Goal: Task Accomplishment & Management: Use online tool/utility

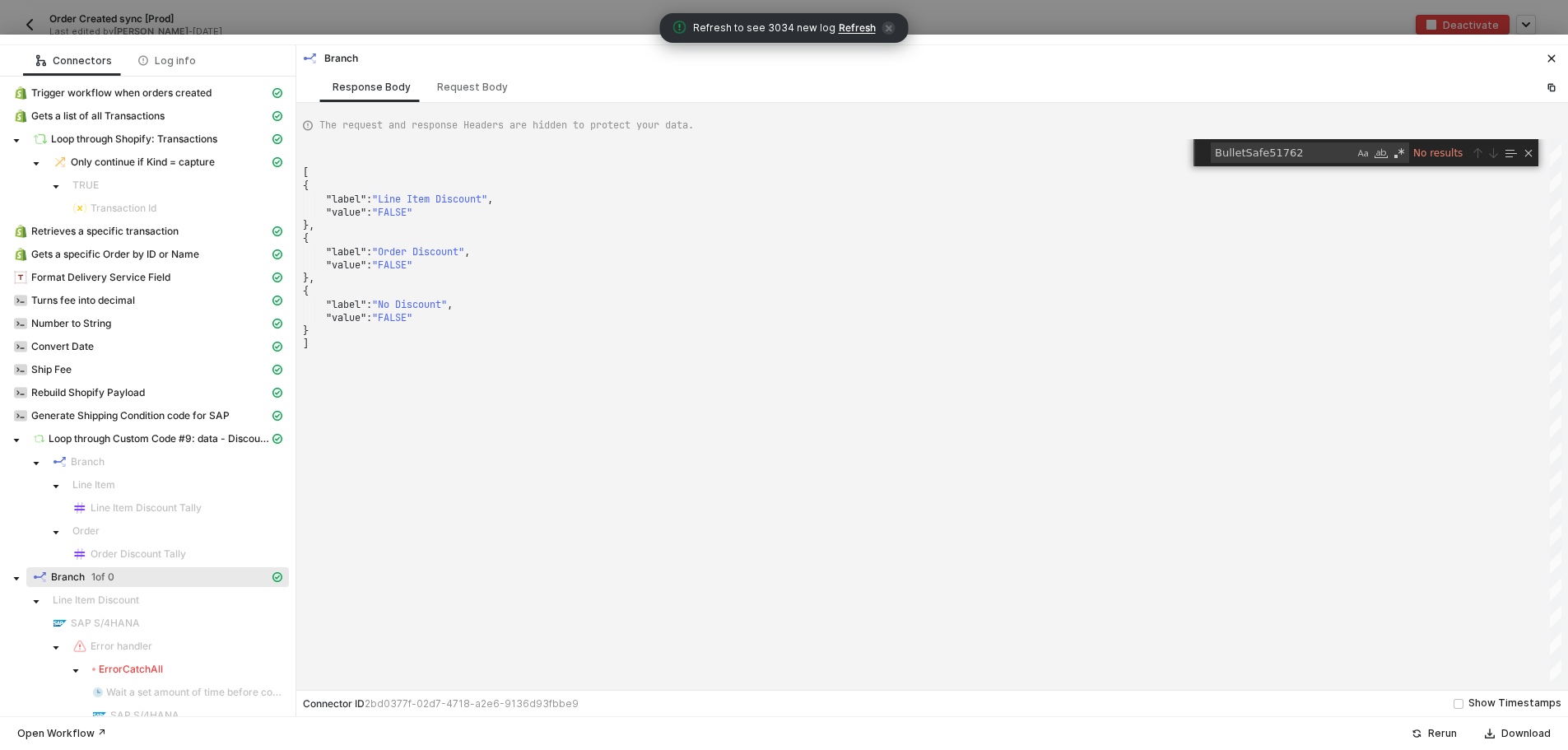
scroll to position [137, 0]
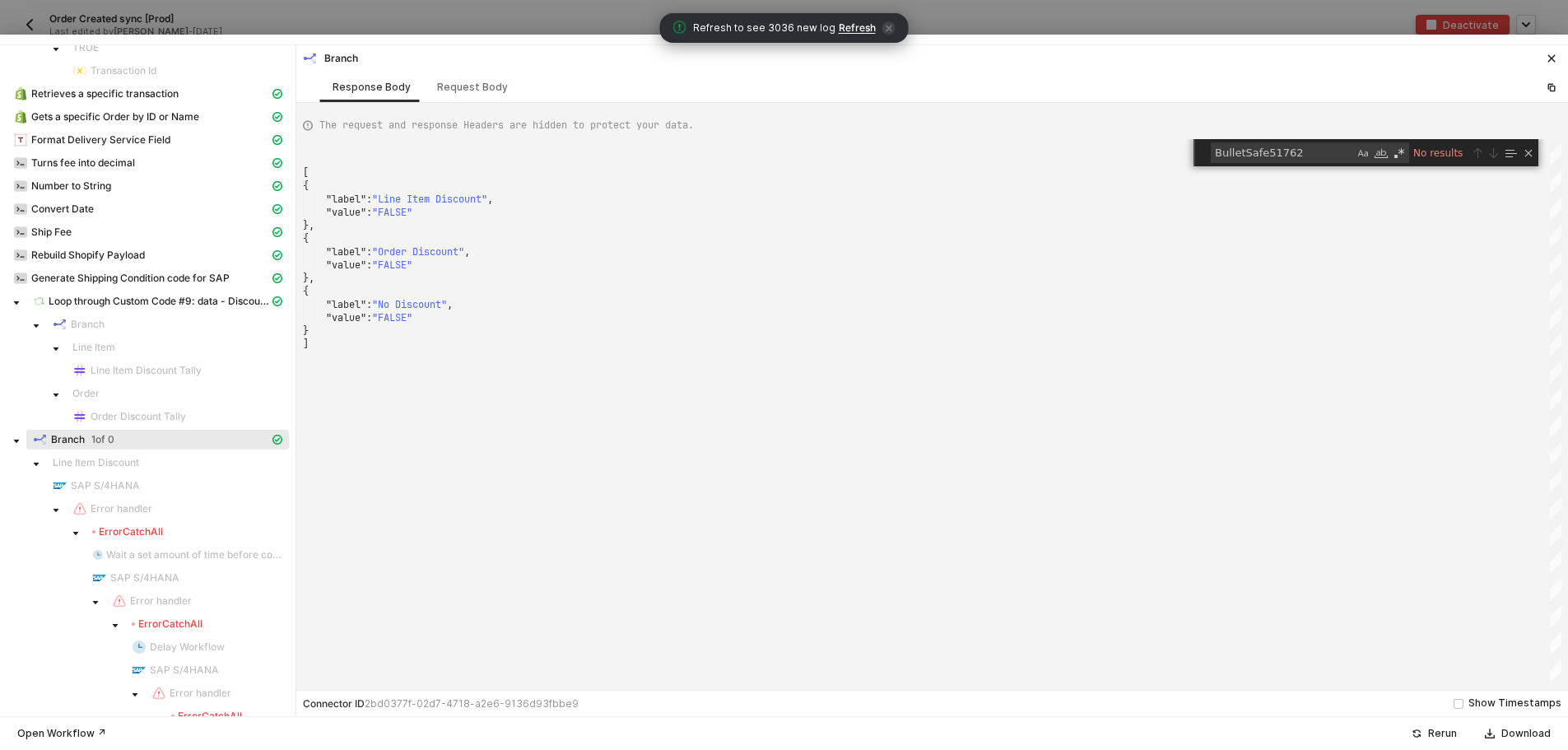
click at [353, 25] on div at bounding box center [784, 375] width 1568 height 750
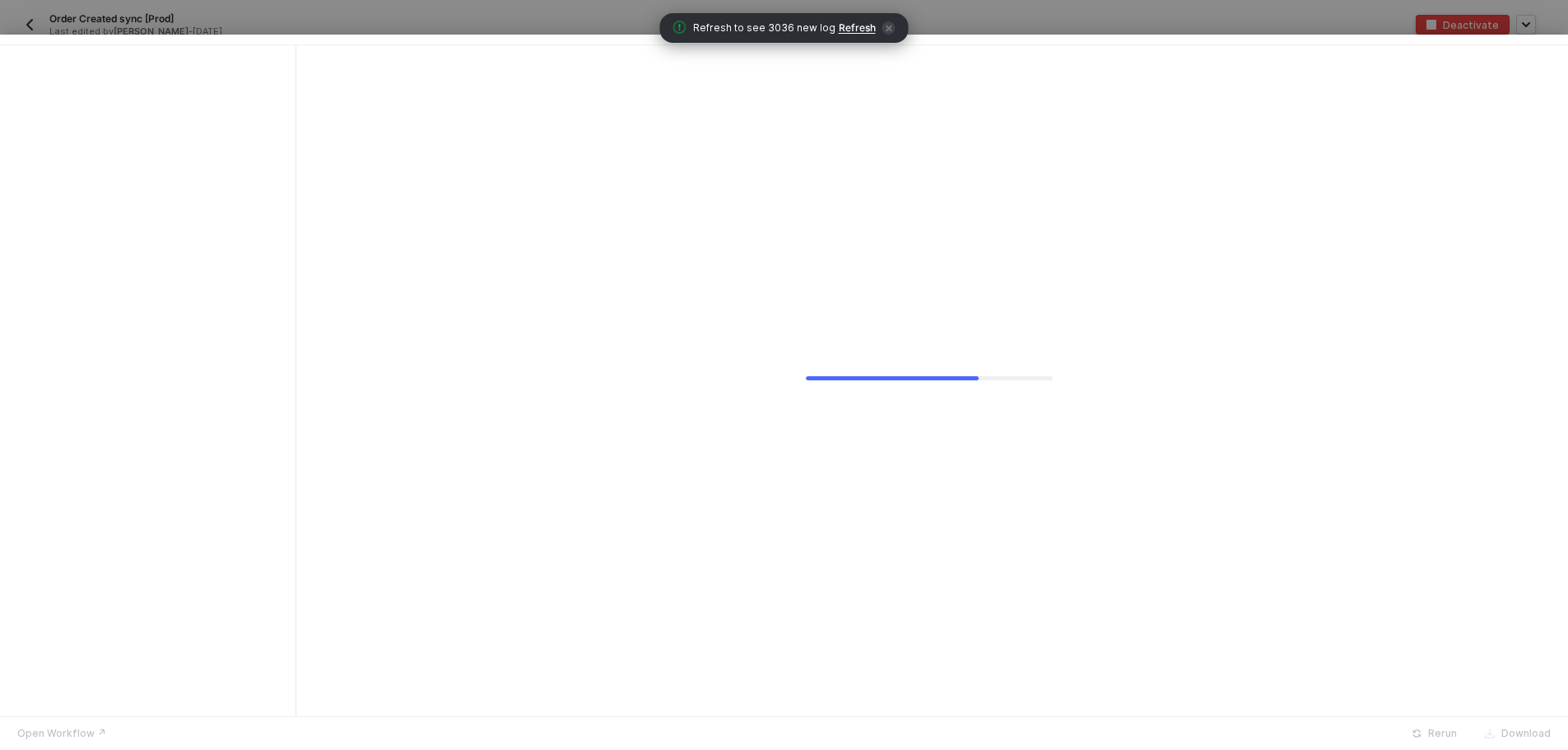
scroll to position [0, 0]
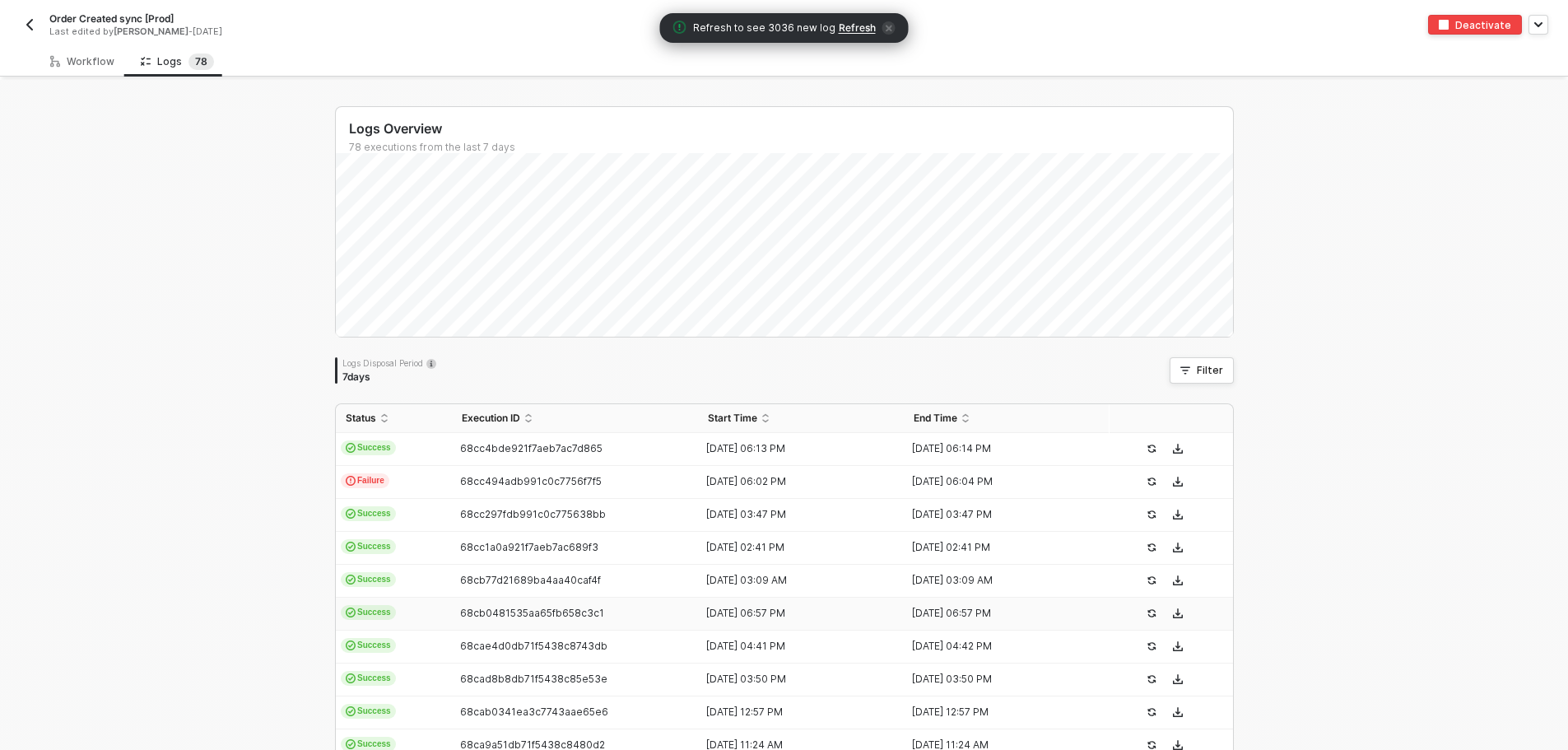
click at [28, 19] on img "button" at bounding box center [29, 25] width 13 height 13
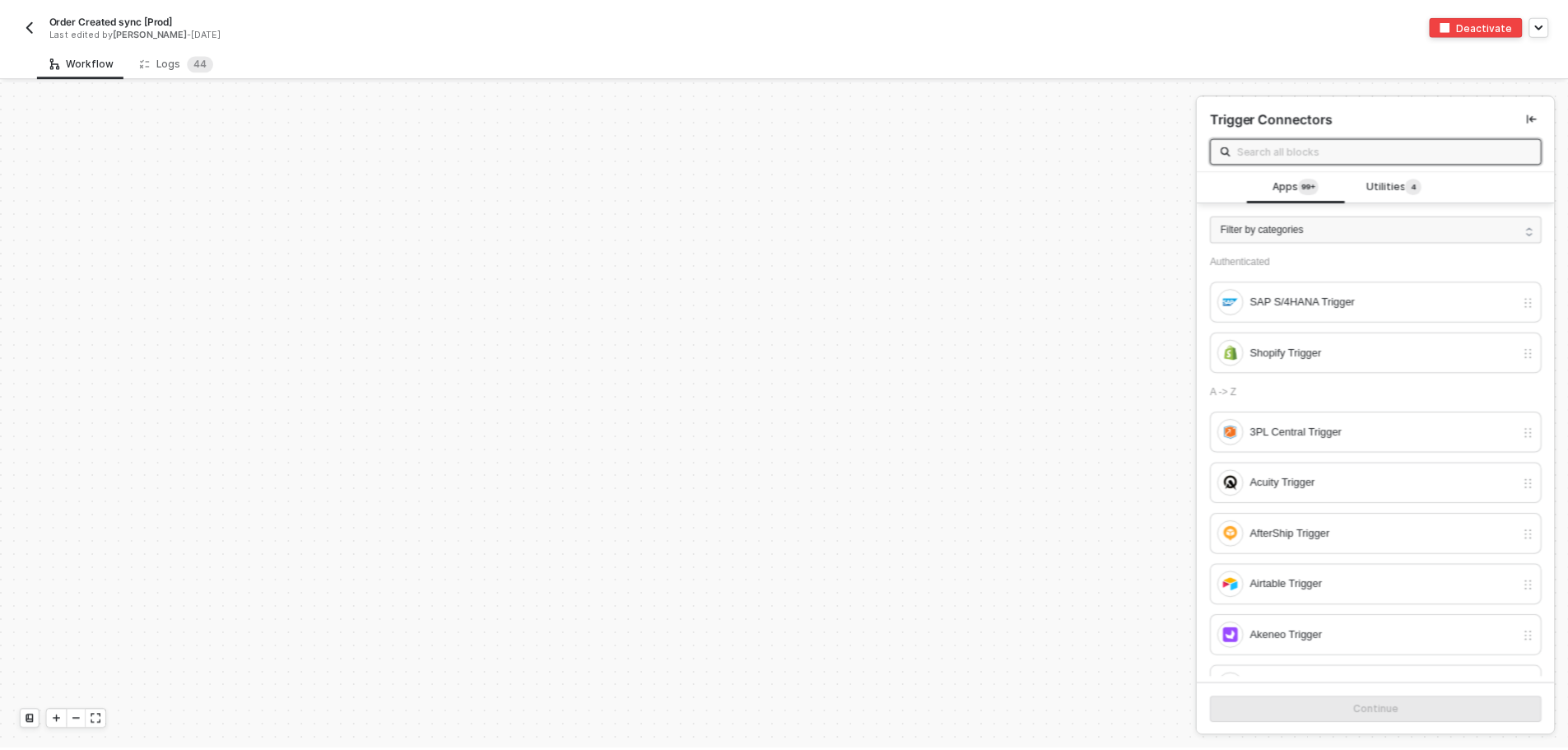
scroll to position [5567, 0]
click at [156, 65] on div "Logs 4 4" at bounding box center [177, 61] width 74 height 16
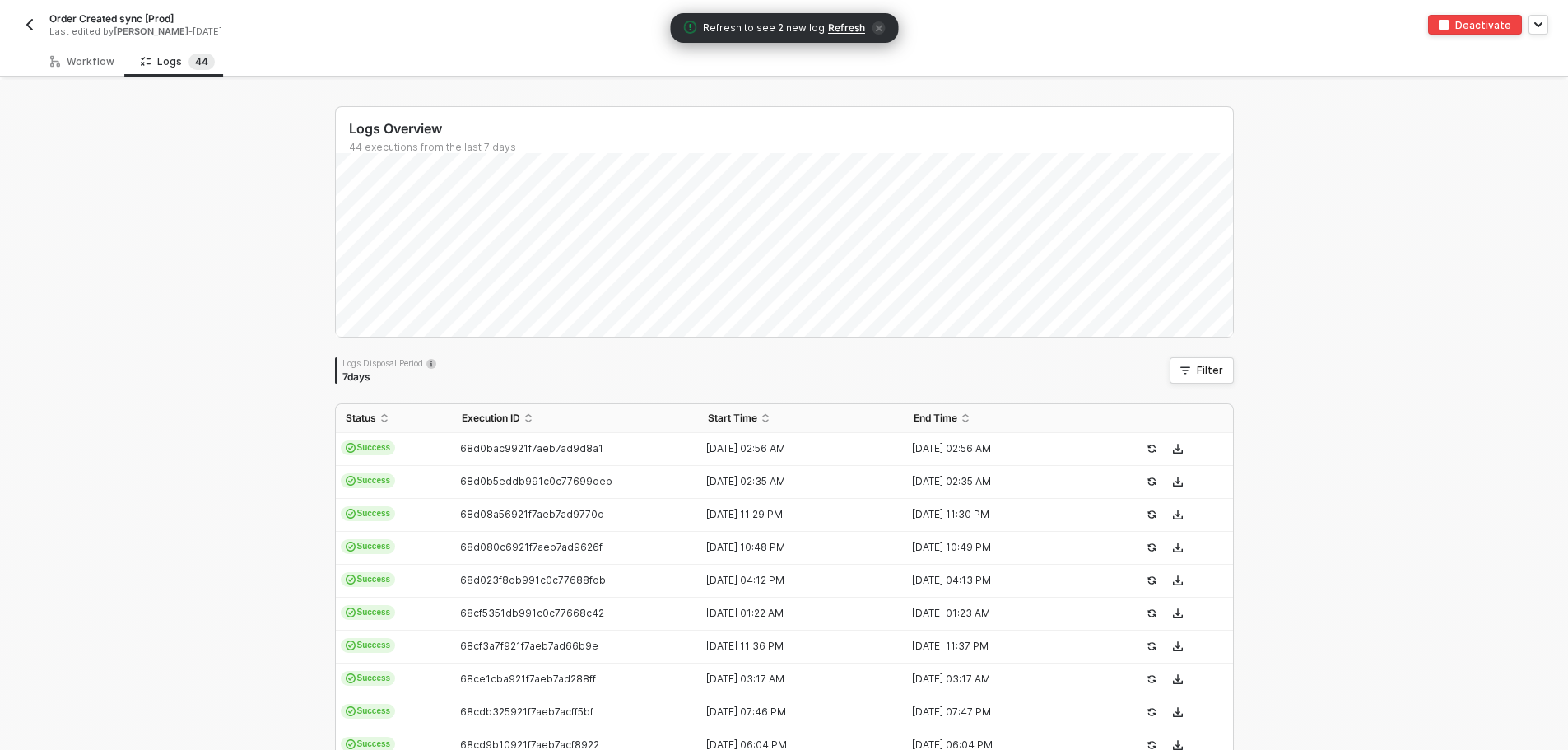
click at [835, 24] on span "Refresh" at bounding box center [846, 28] width 37 height 13
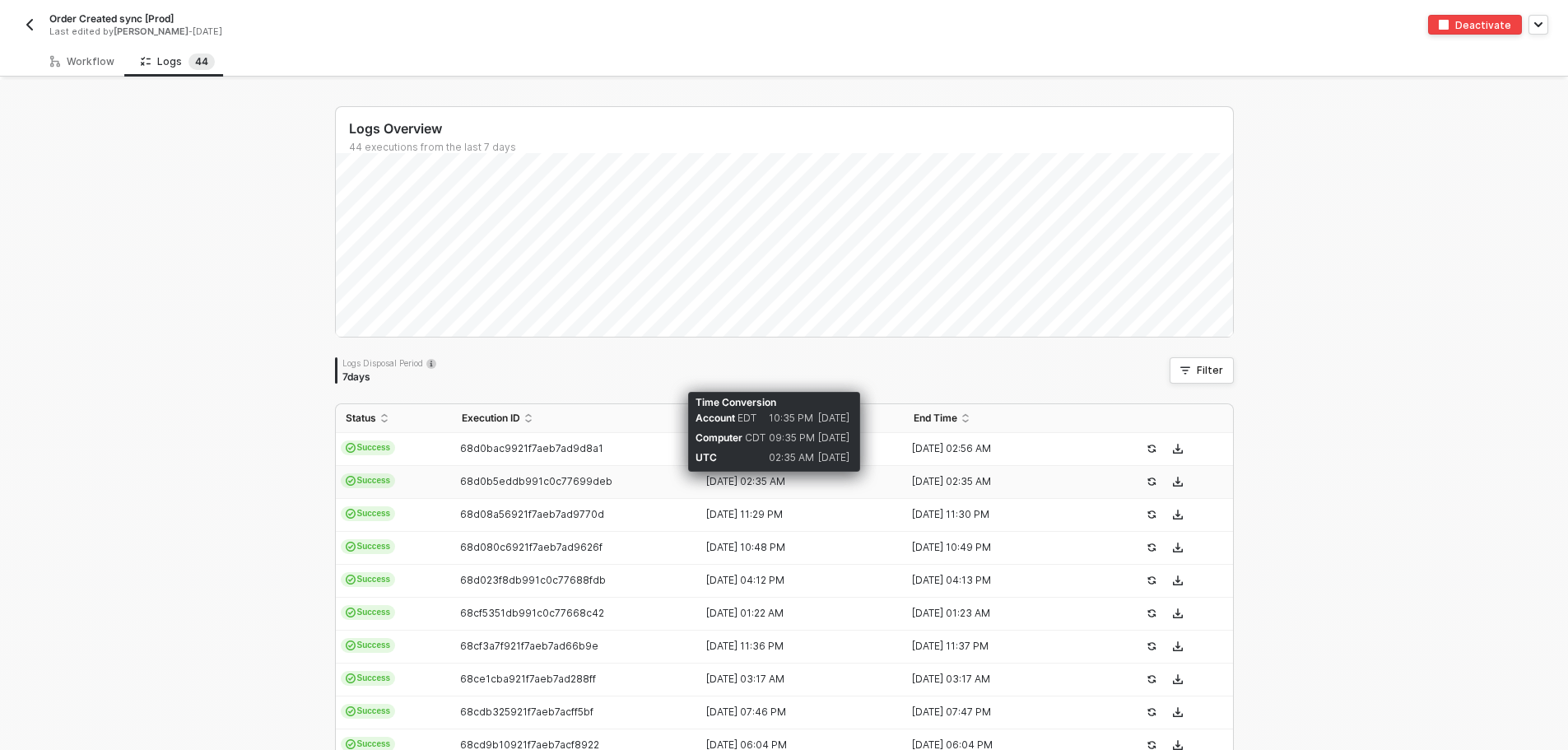
click at [719, 485] on div "[DATE] 02:35 AM" at bounding box center [794, 482] width 193 height 13
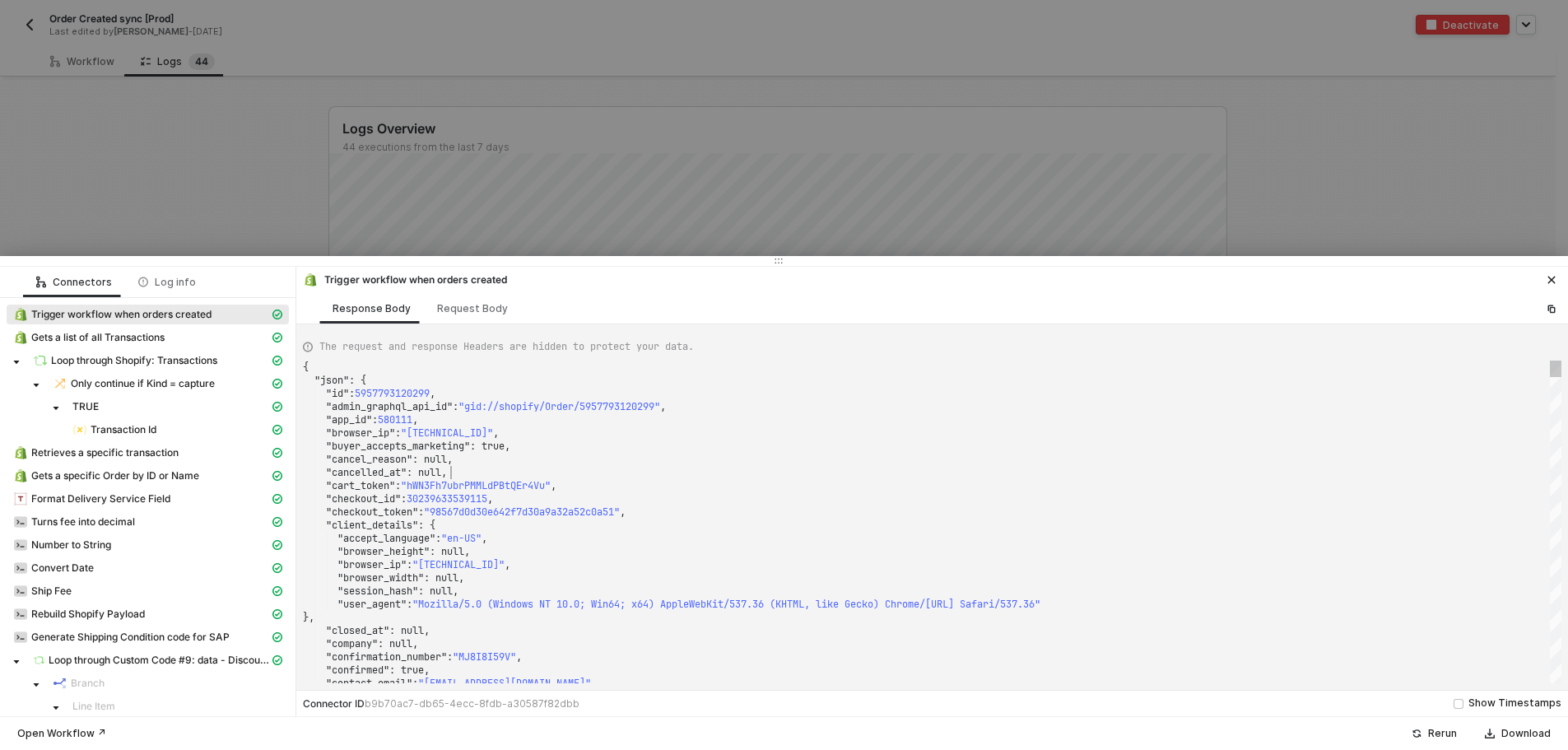
click at [874, 466] on div ""cancelled_at" : null," at bounding box center [932, 472] width 1259 height 13
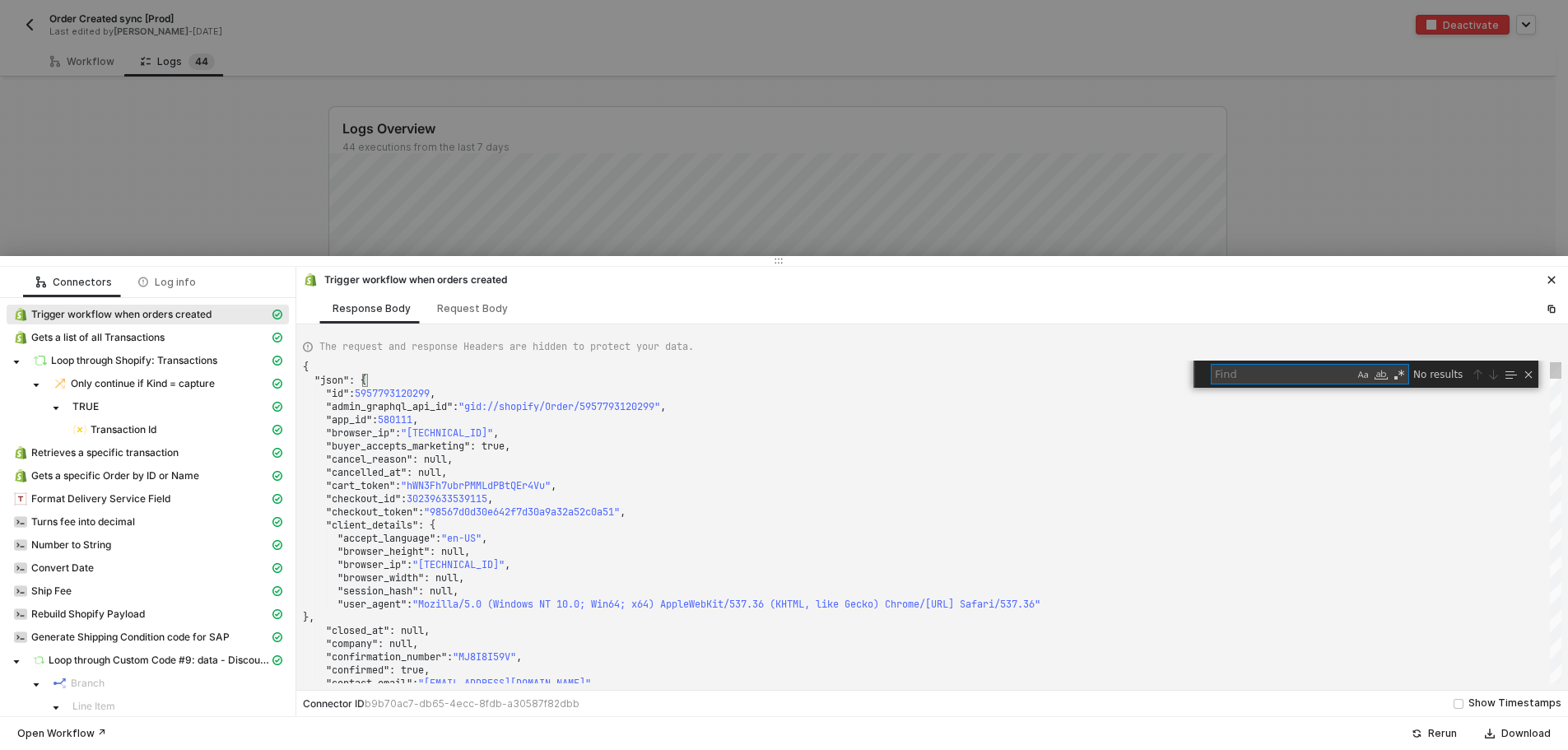
type textarea ""merchant_business_entity_id": "MTE5NTQ1NDM3", "merchant_of_record_app_id": nul…"
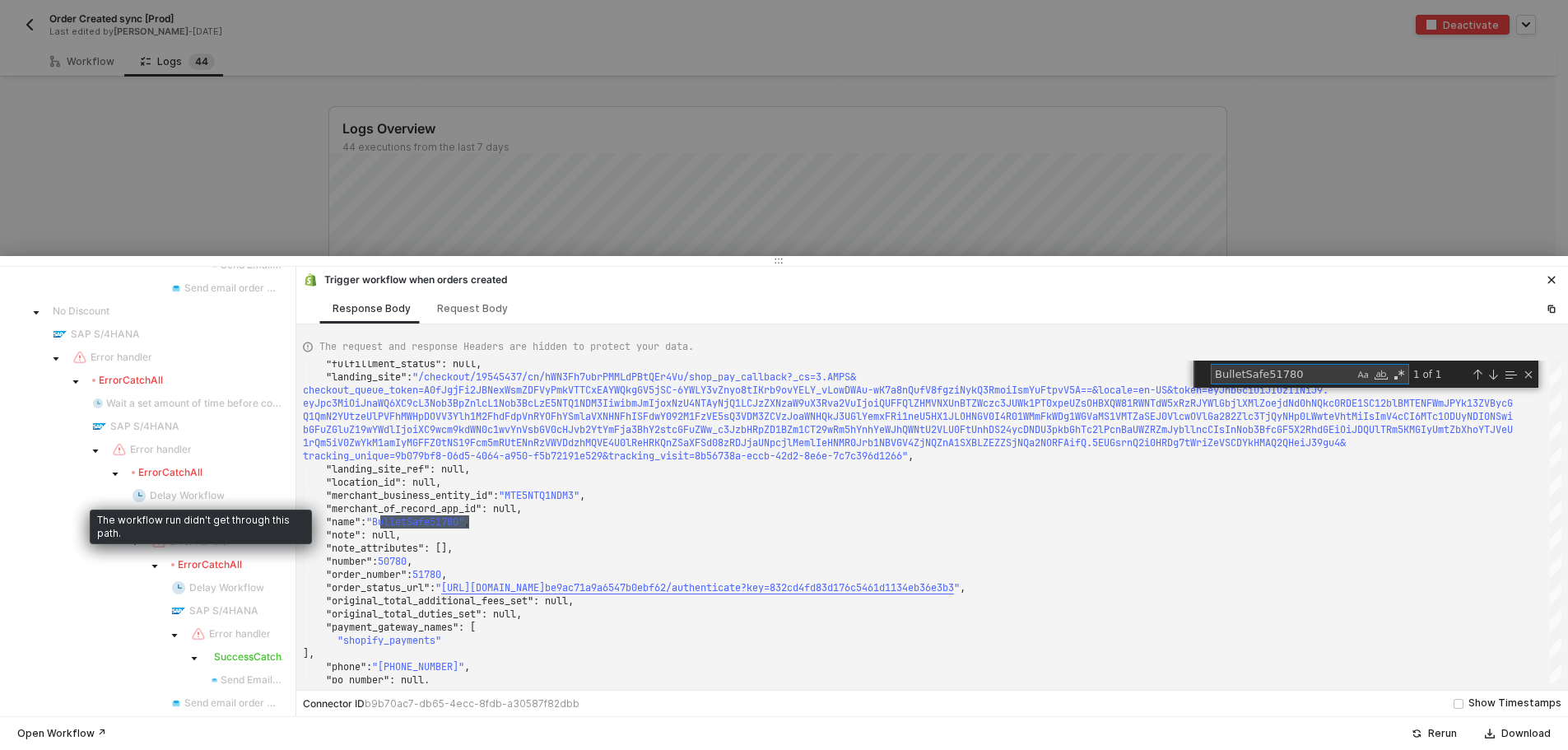
scroll to position [1346, 0]
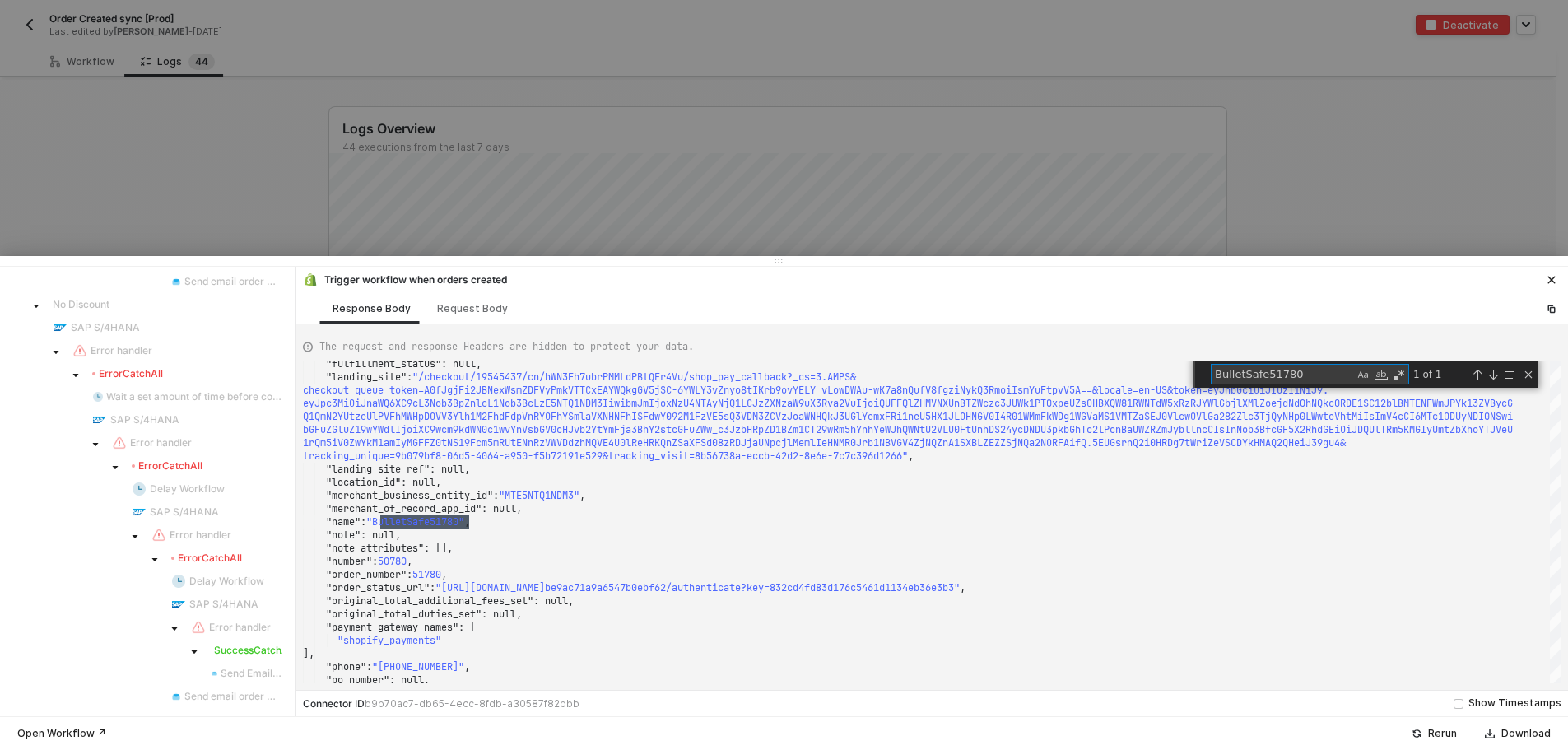
type textarea "BulletSafe51780"
click at [281, 190] on div at bounding box center [784, 375] width 1568 height 750
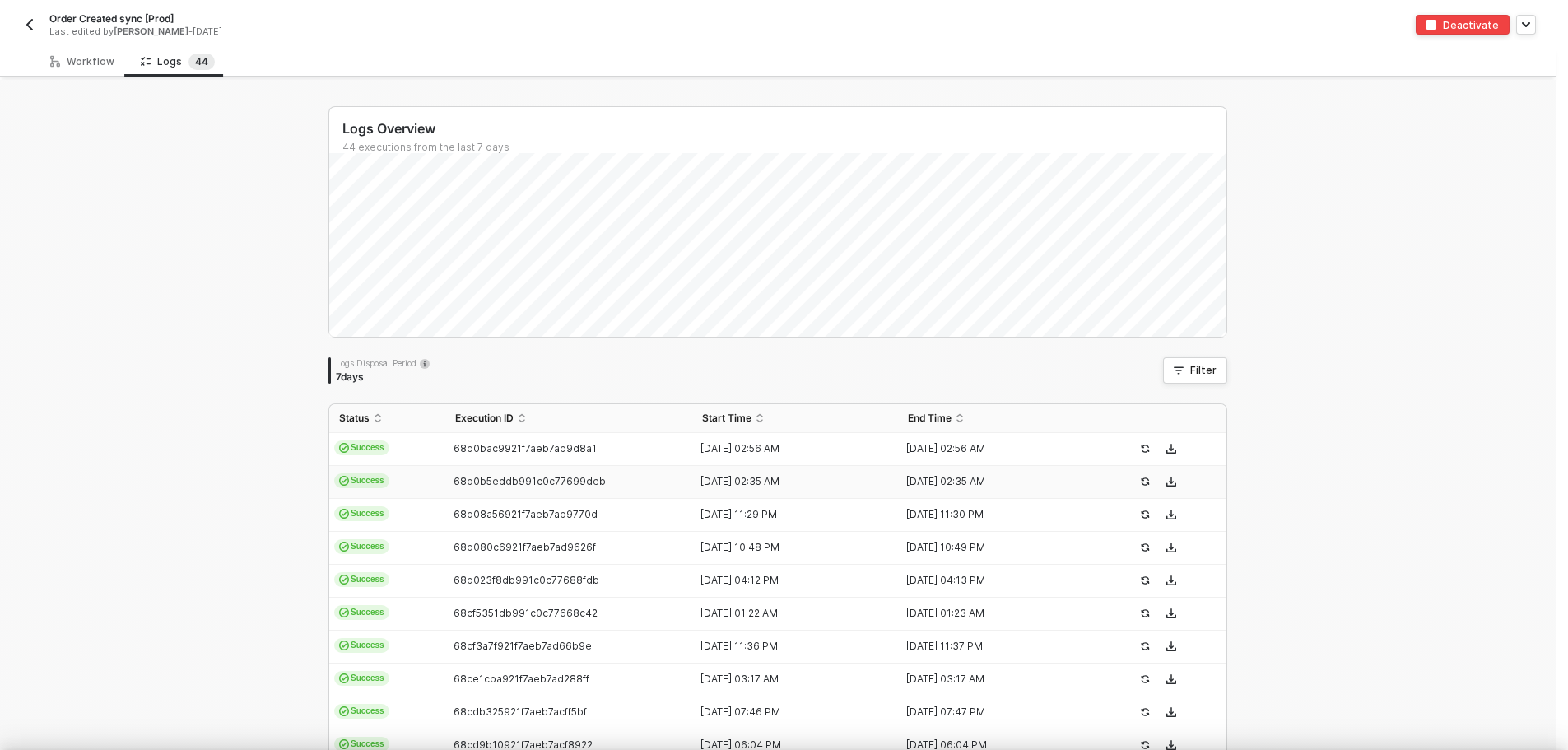
scroll to position [0, 0]
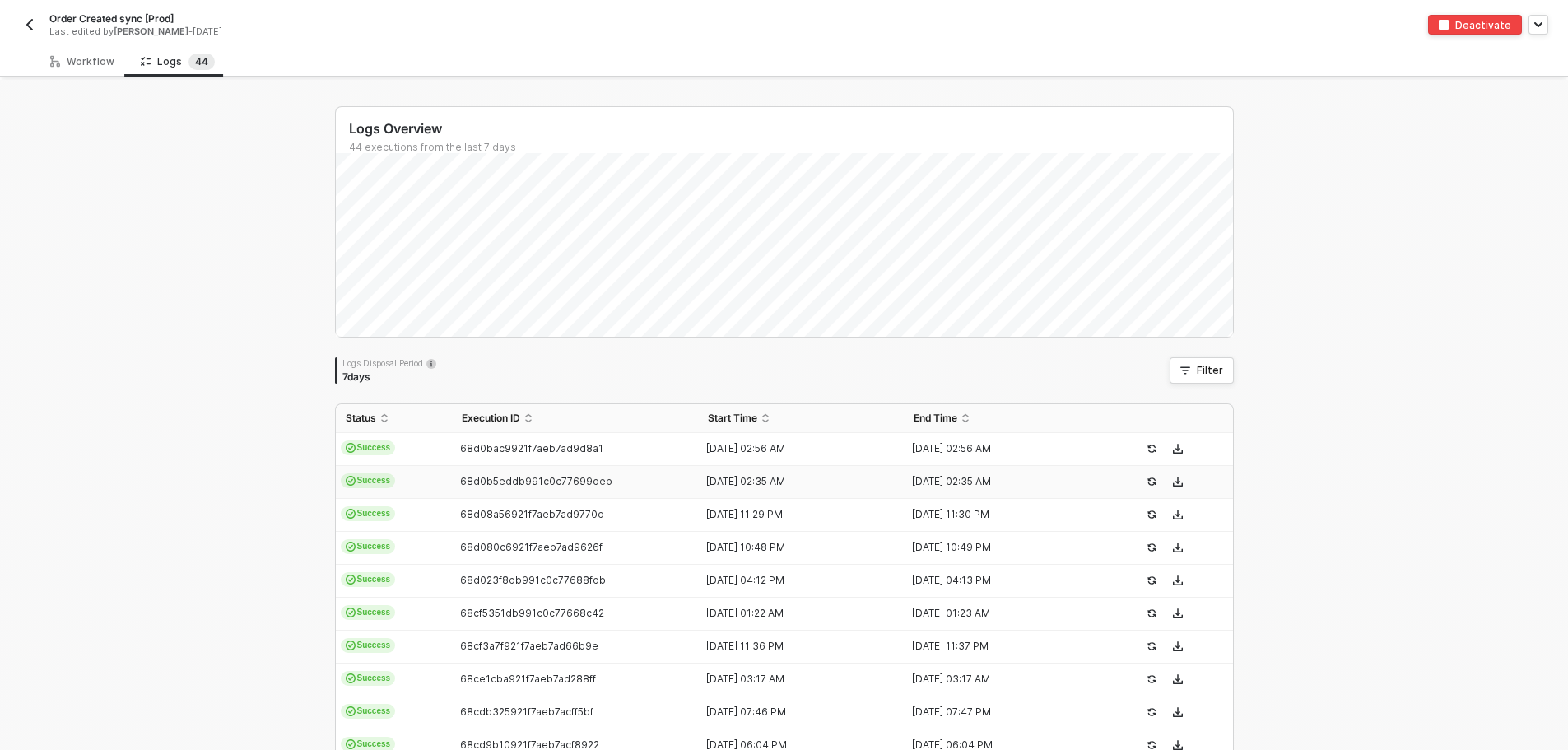
click at [22, 21] on button "button" at bounding box center [29, 25] width 20 height 20
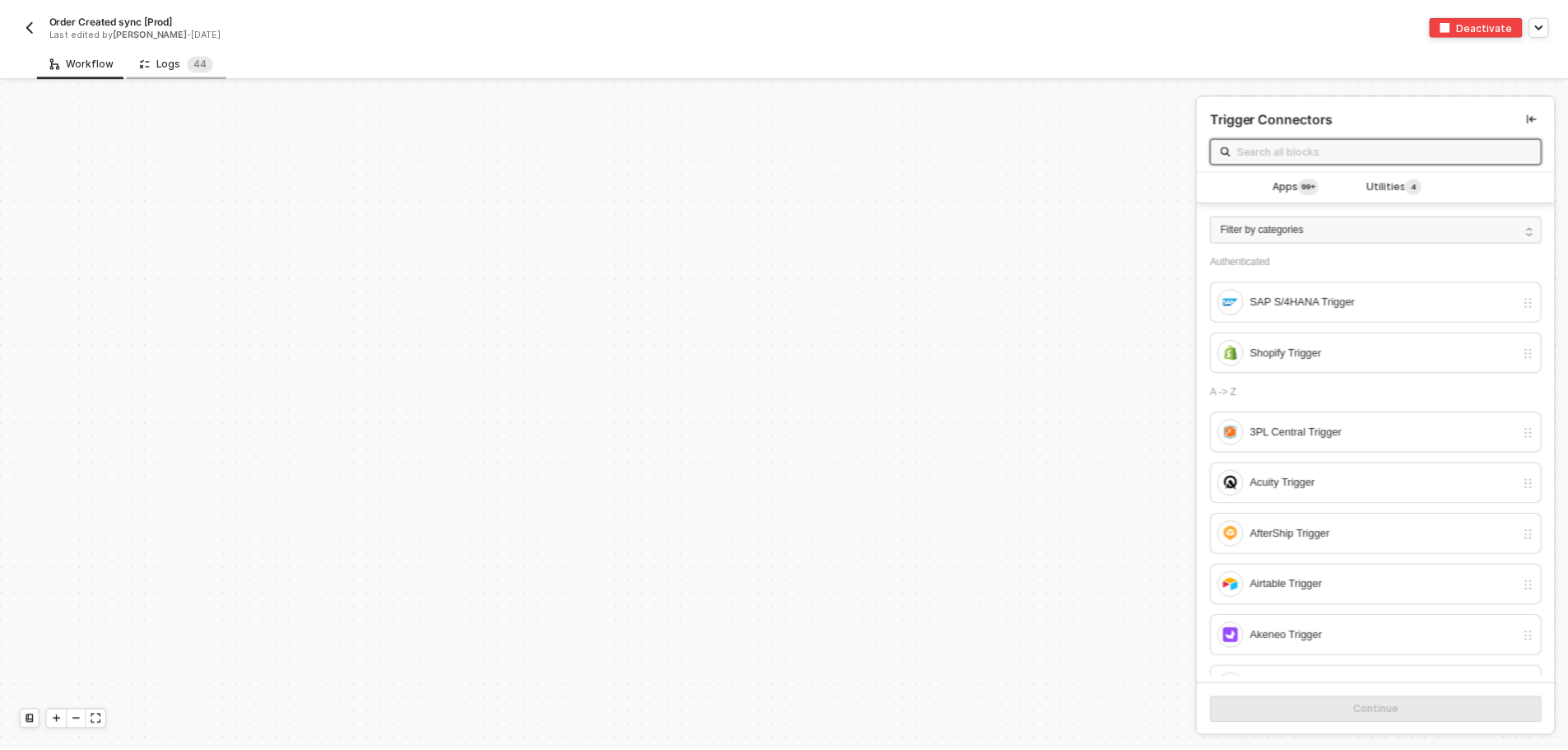
scroll to position [5567, 0]
click at [120, 72] on div "Workflow" at bounding box center [82, 62] width 90 height 30
click at [146, 60] on icon at bounding box center [145, 61] width 9 height 14
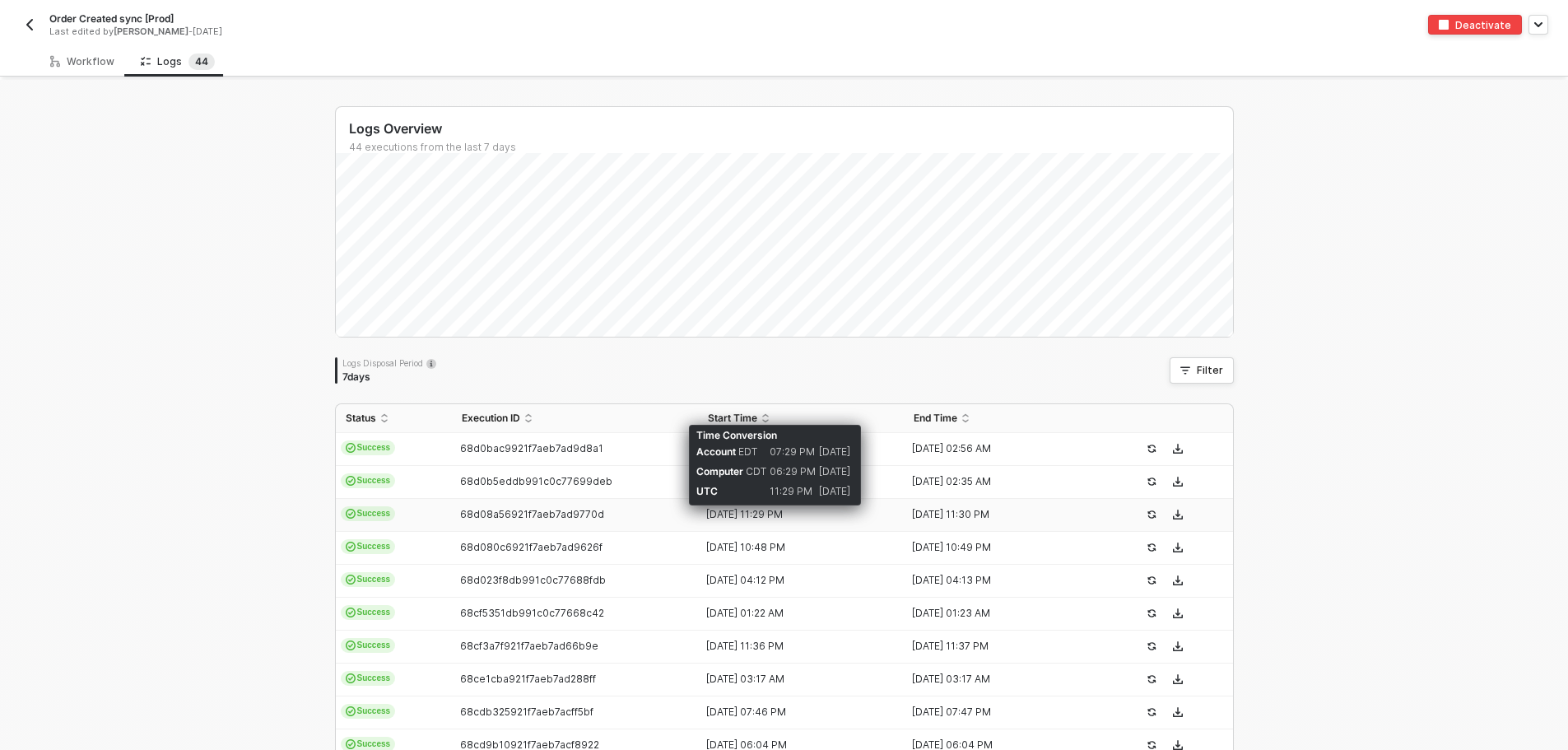
click at [747, 510] on div "[DATE] 11:29 PM" at bounding box center [794, 515] width 193 height 13
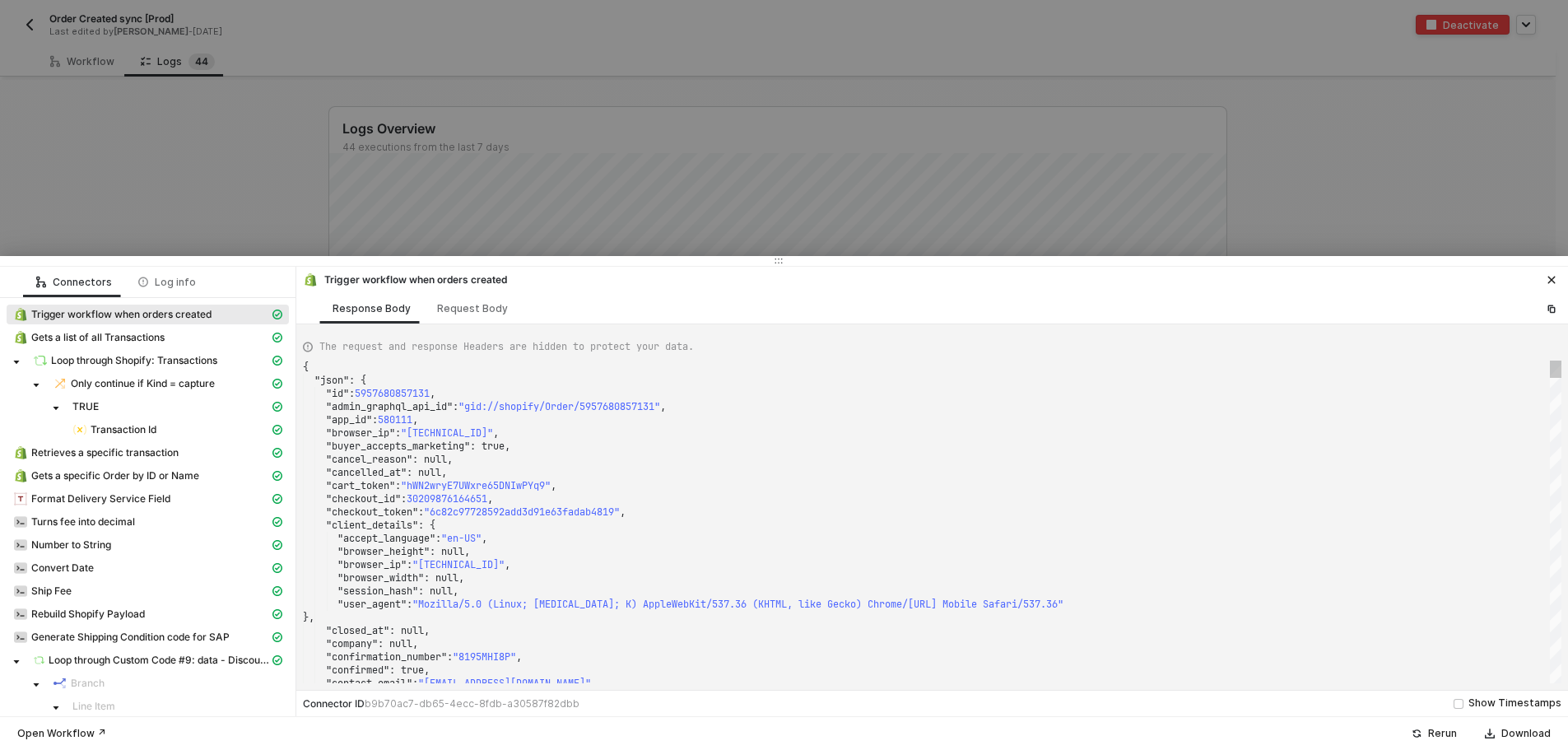
type textarea ""checkout_id": 30209876164651, "checkout_token": "6c82c97728592add3d91e63fadab4…"
click at [662, 510] on div ""checkout_token" : "6c82c97728592add3d91e63fadab4819" ," at bounding box center [932, 512] width 1259 height 13
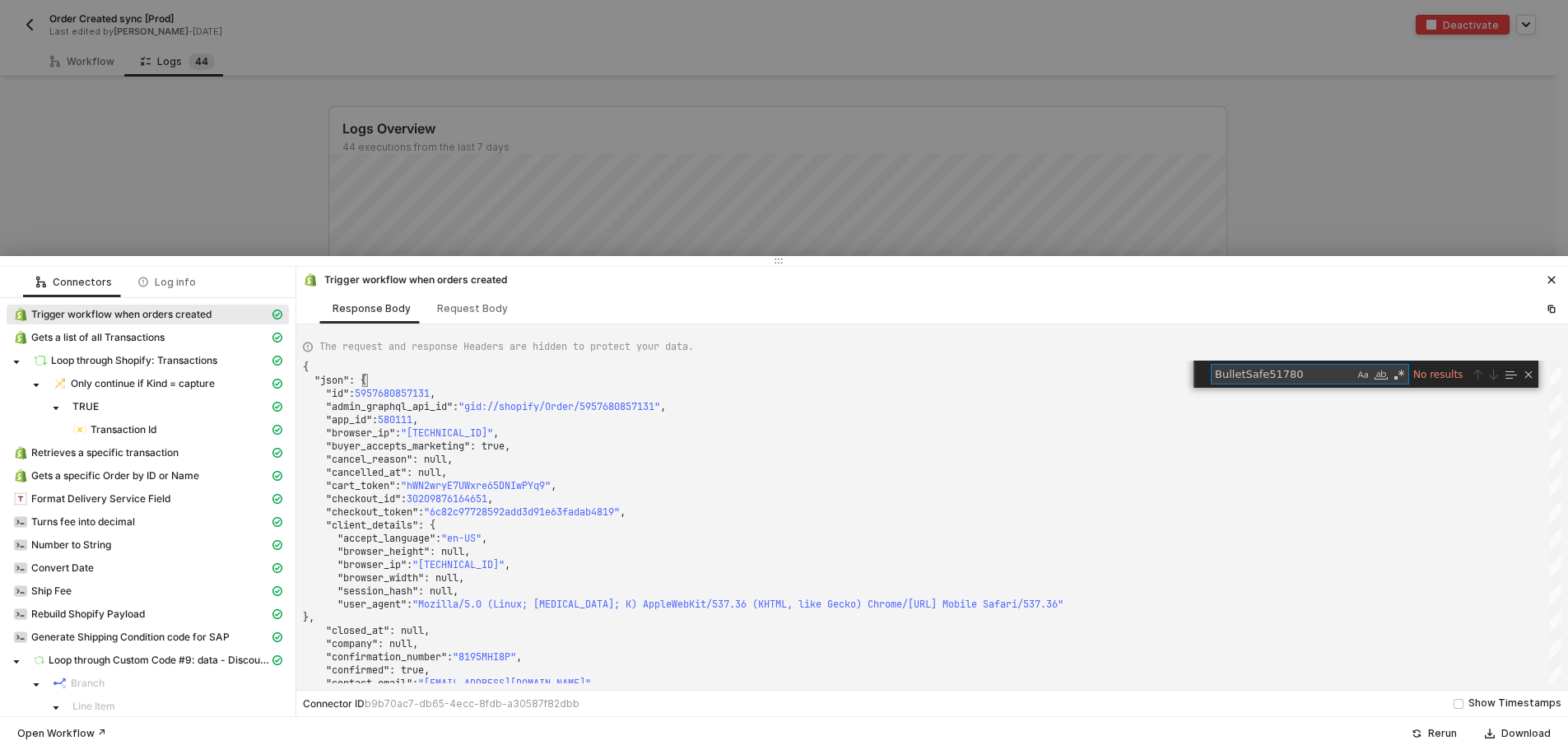
type textarea "BulletSafe51780"
click at [1268, 225] on div at bounding box center [784, 375] width 1568 height 750
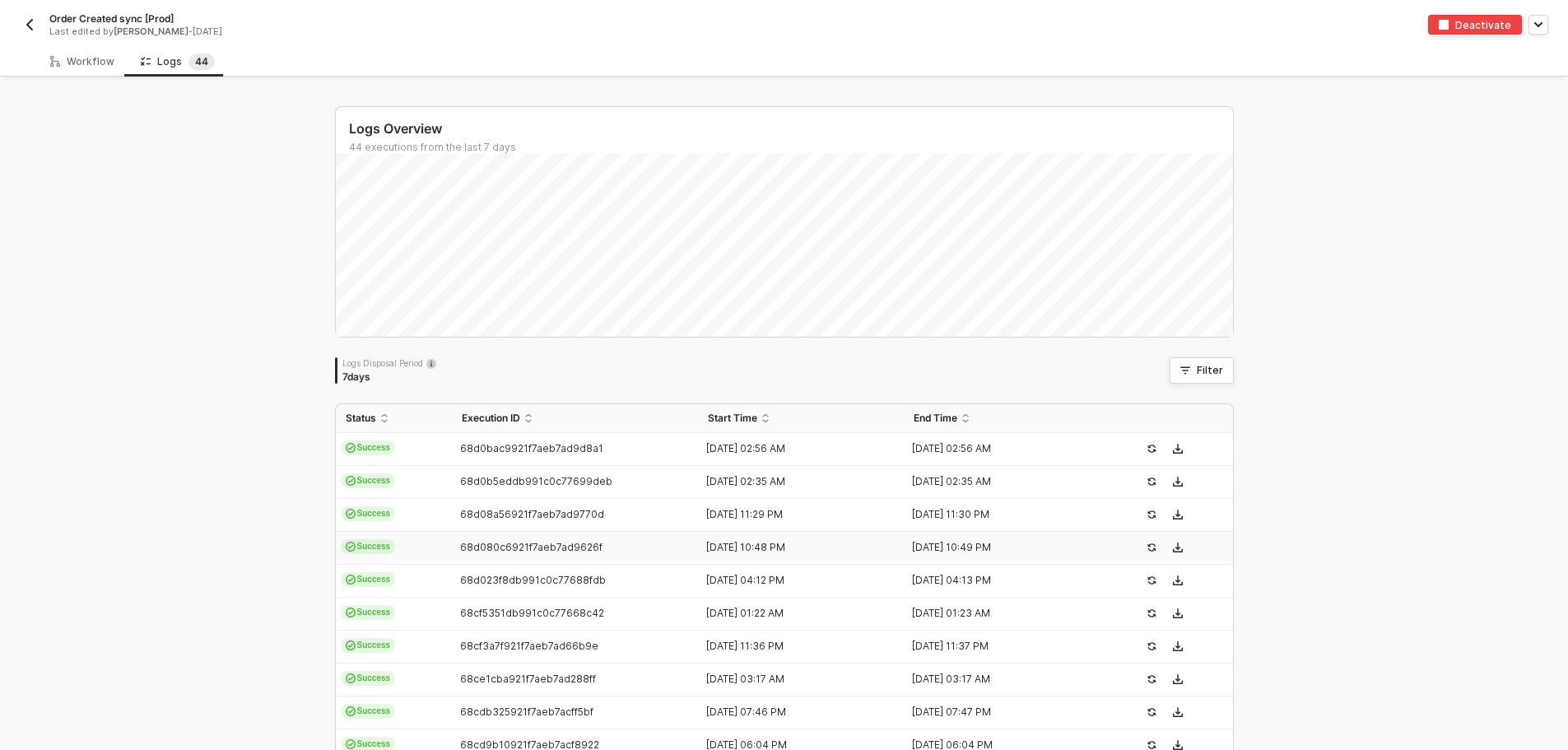
click at [749, 541] on div "[DATE] 10:48 PM" at bounding box center [794, 547] width 193 height 13
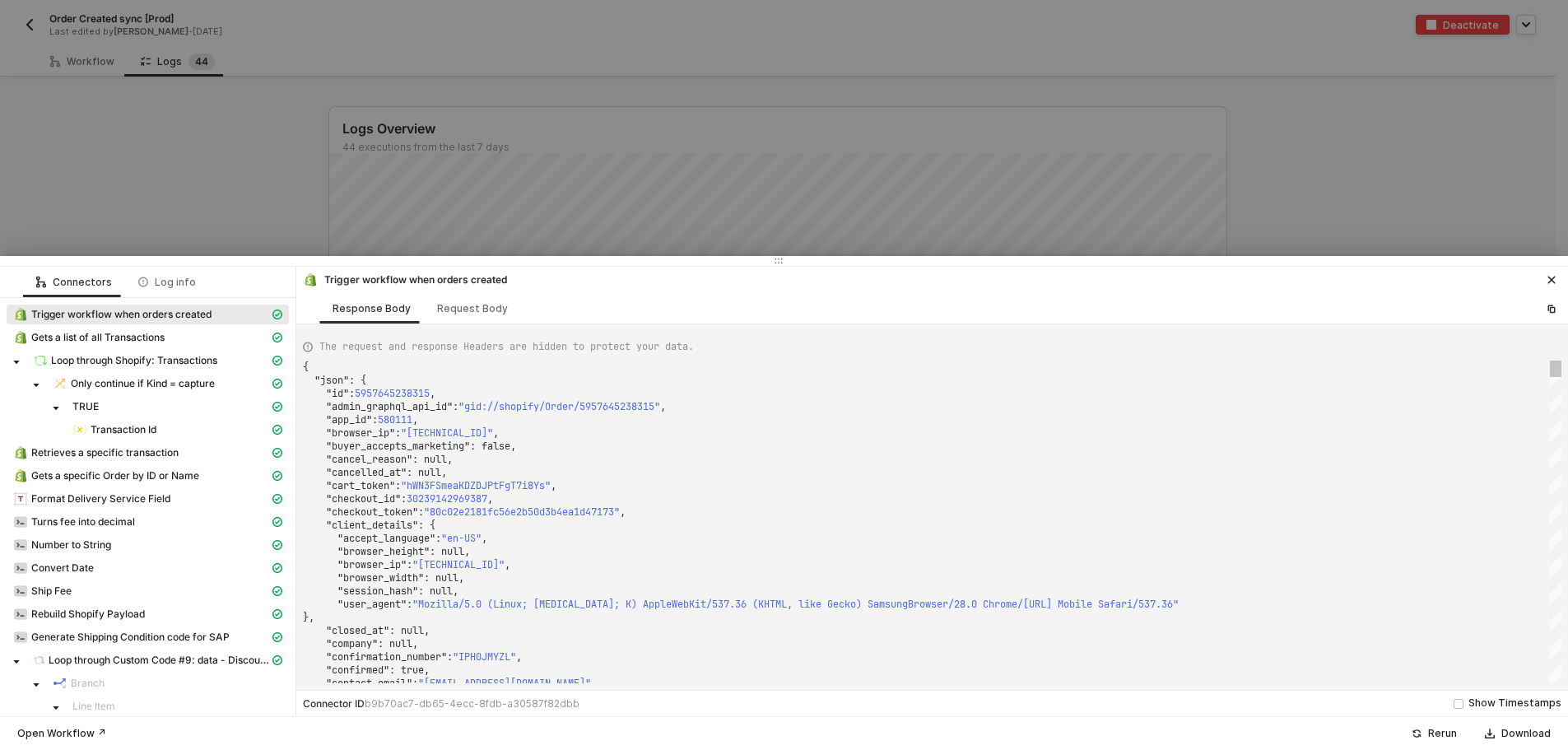
type textarea ""checkout_id": 30239142969387, "checkout_token": "80c02e2181fc56e2b50d3b4ea1d47…"
click at [871, 493] on div ""checkout_id" : 30239142969387 ," at bounding box center [932, 499] width 1259 height 13
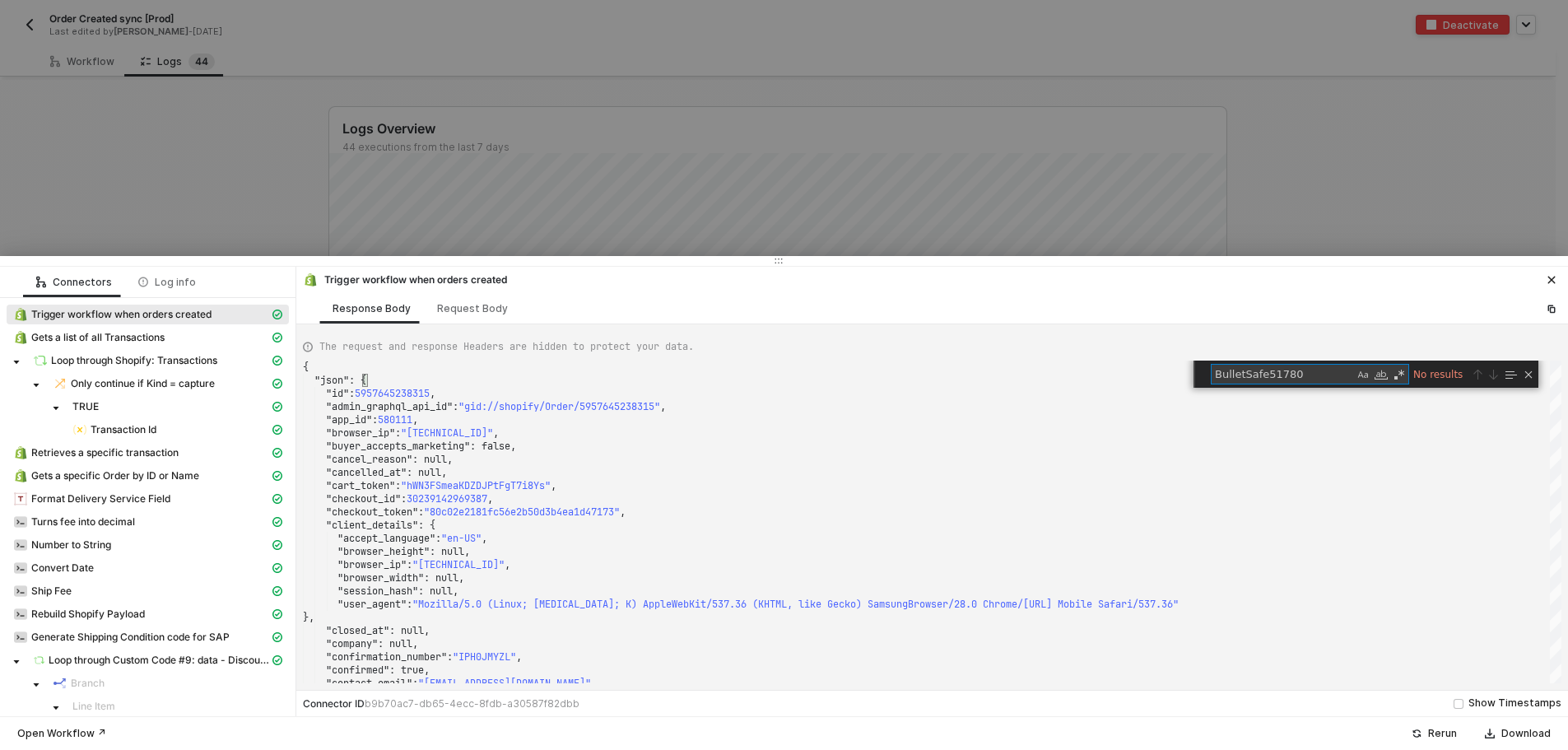
type textarea "BulletSafe51780"
click at [1374, 193] on div at bounding box center [784, 375] width 1568 height 750
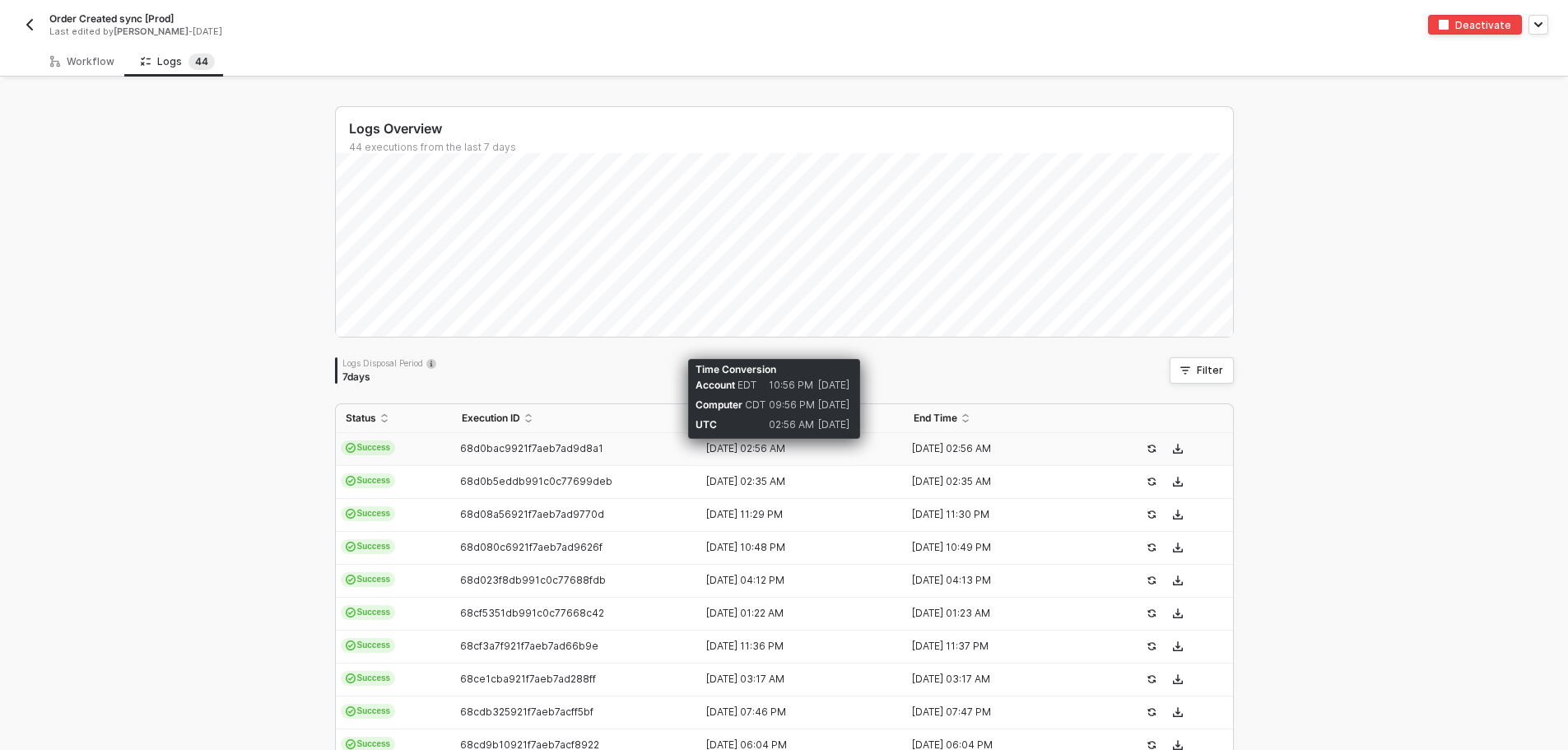
click at [760, 446] on div "22 Sep 2025 02:56 AM" at bounding box center [794, 448] width 193 height 13
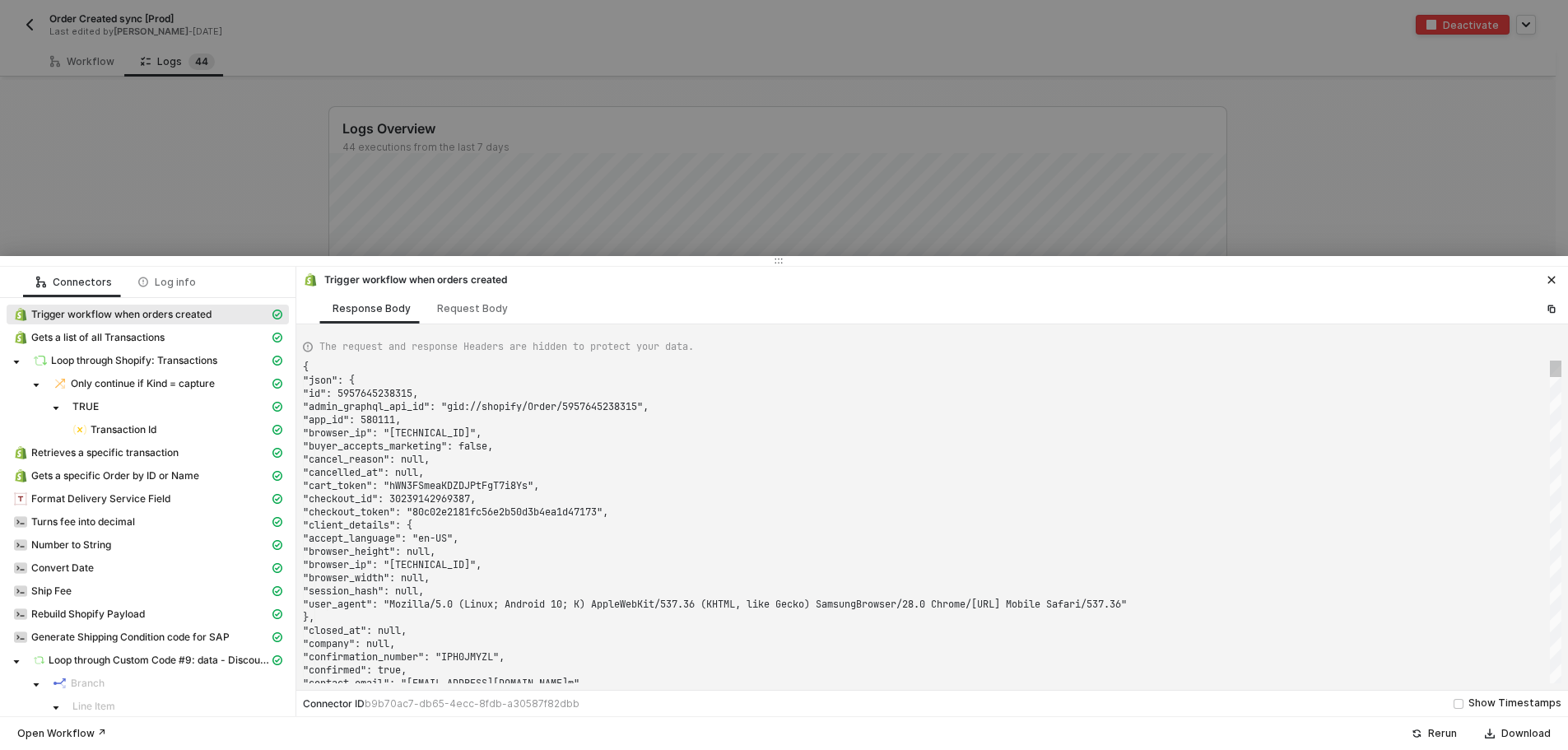
type textarea "{ "json": { "id": 5957757272107, "admin_graphql_api_id": "gid://shopify/Order/5…"
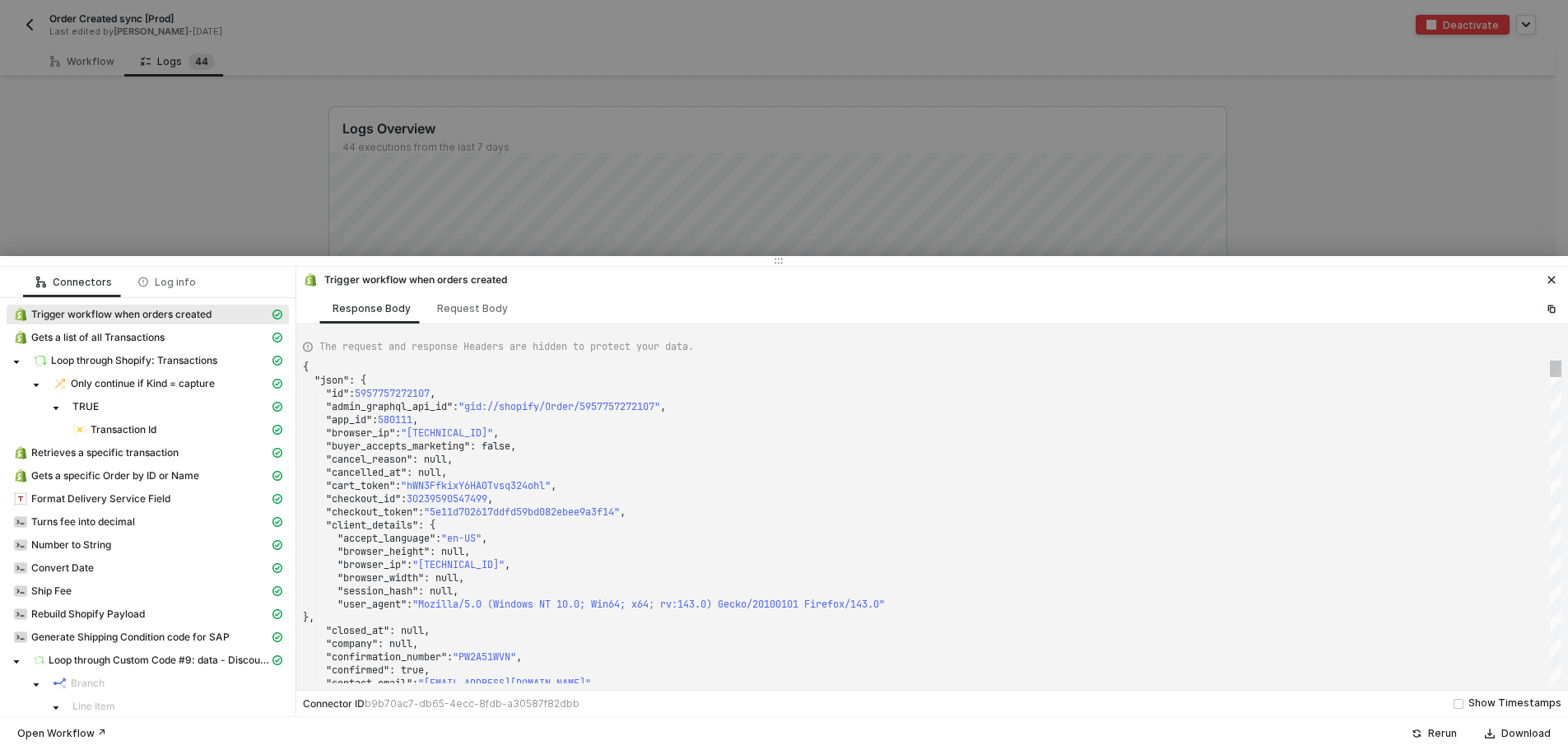
click at [732, 465] on div ""cancel_reason" : null," at bounding box center [932, 459] width 1259 height 13
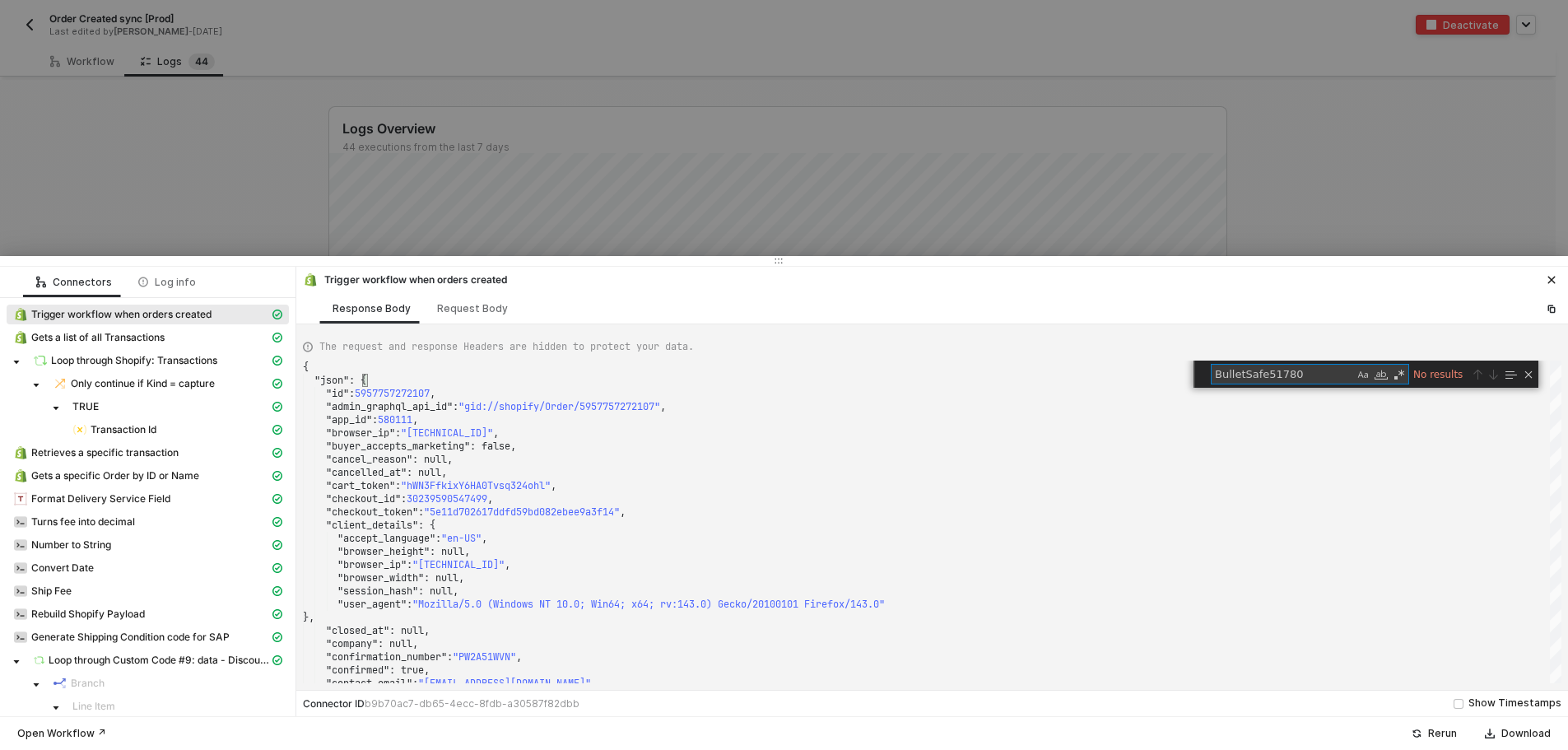
type textarea "BulletSafe51780"
click at [1357, 132] on div at bounding box center [784, 375] width 1568 height 750
